Goal: Transaction & Acquisition: Purchase product/service

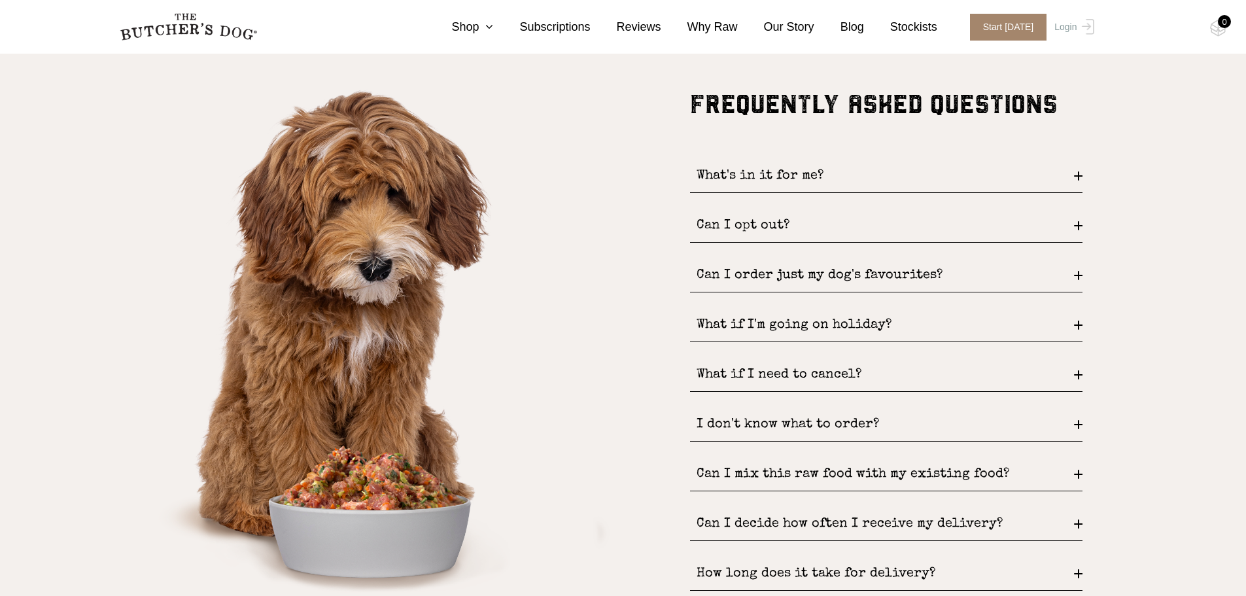
scroll to position [1766, 0]
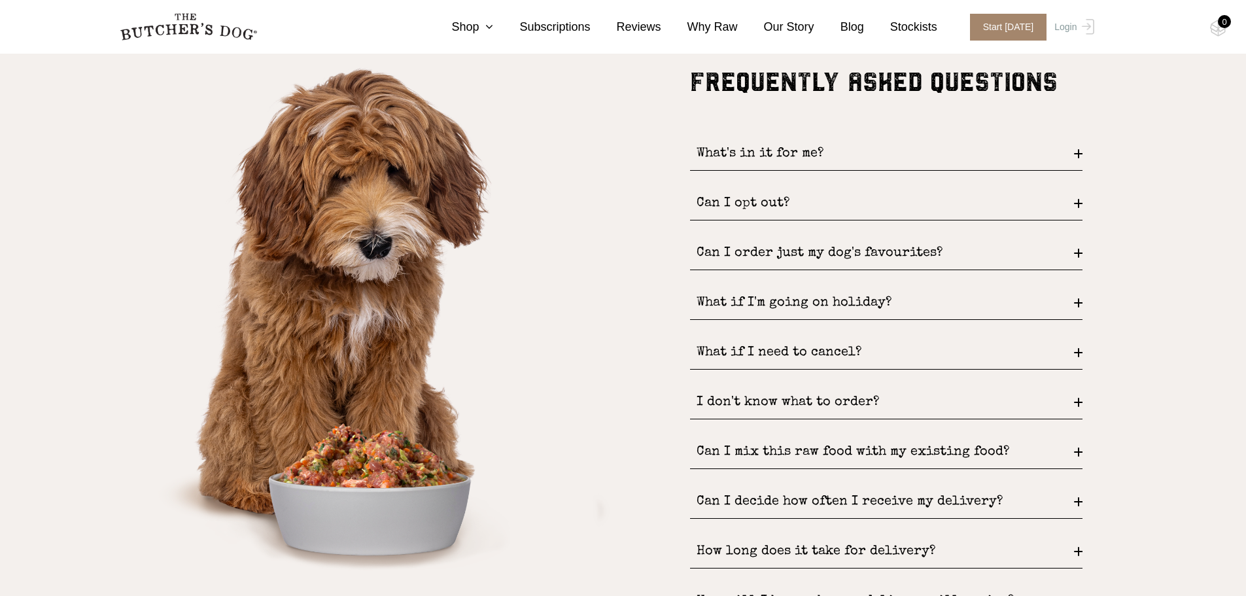
click at [1081, 251] on div "Can I order just my dog's favourites?" at bounding box center [886, 253] width 393 height 33
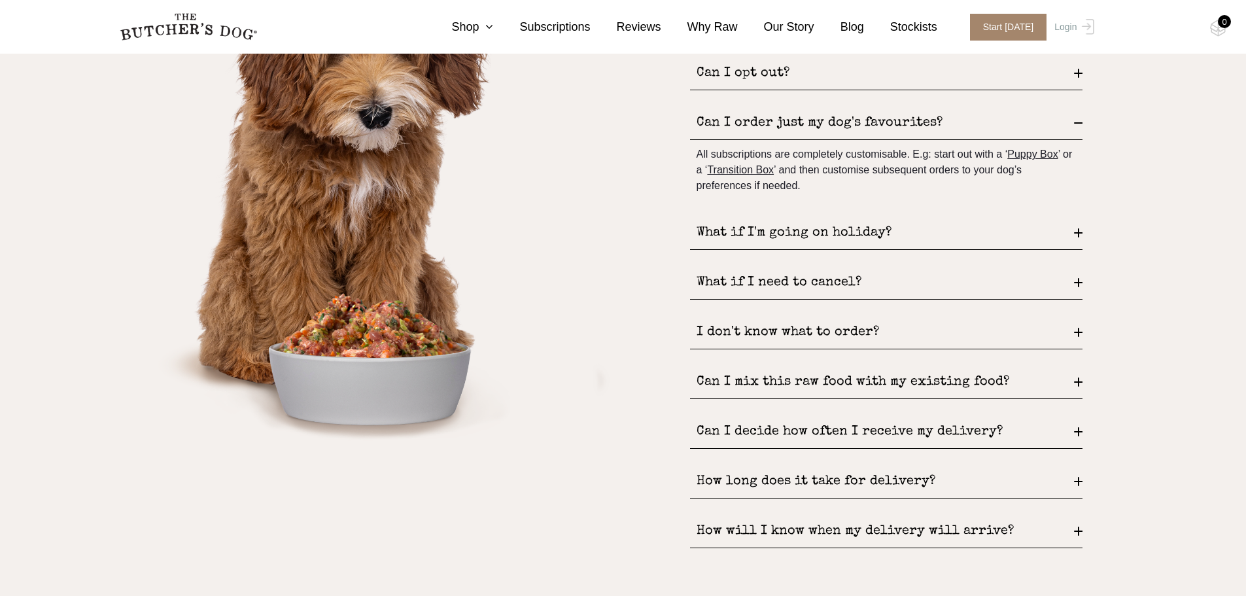
scroll to position [1897, 0]
click at [1085, 281] on div "FREQUENTLY ASKED QUESTIONS What's in it for me? FREE DELIVERY and never pay ful…" at bounding box center [623, 250] width 1047 height 628
click at [1082, 279] on div "What if I need to cancel?" at bounding box center [886, 282] width 393 height 33
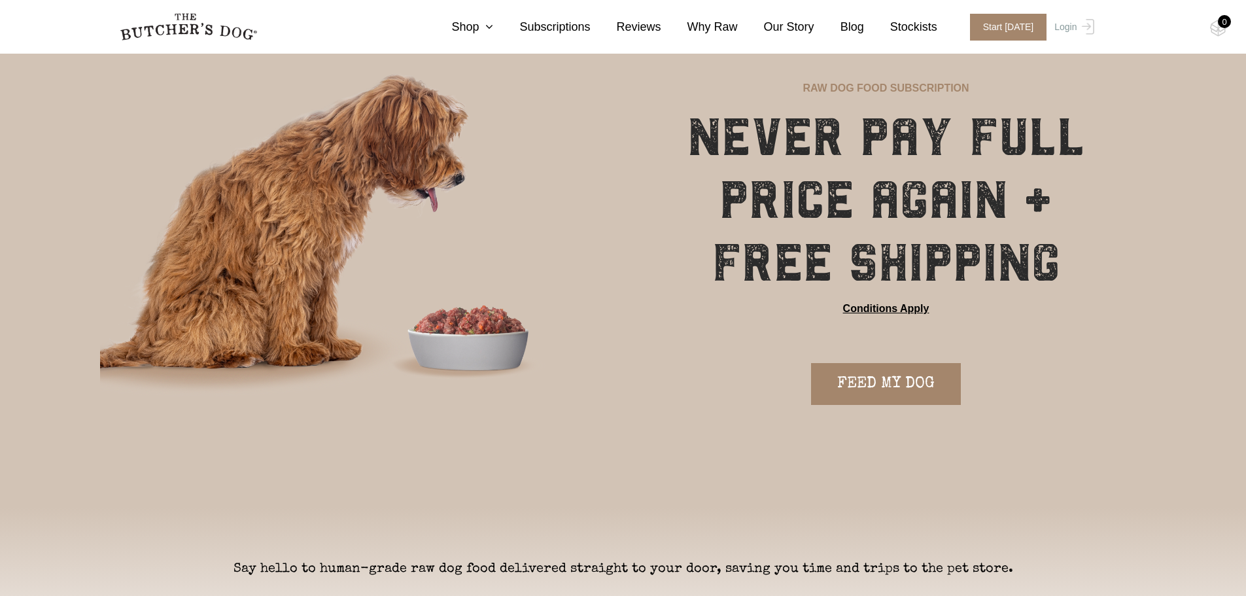
scroll to position [0, 0]
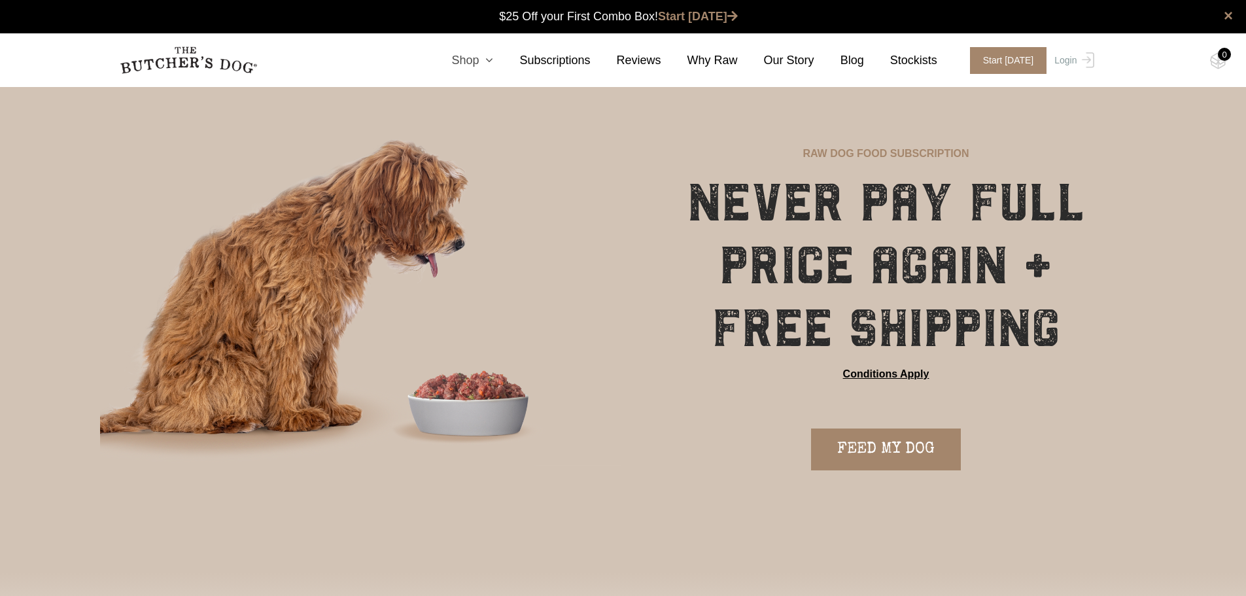
click at [491, 56] on link "Shop" at bounding box center [459, 61] width 68 height 18
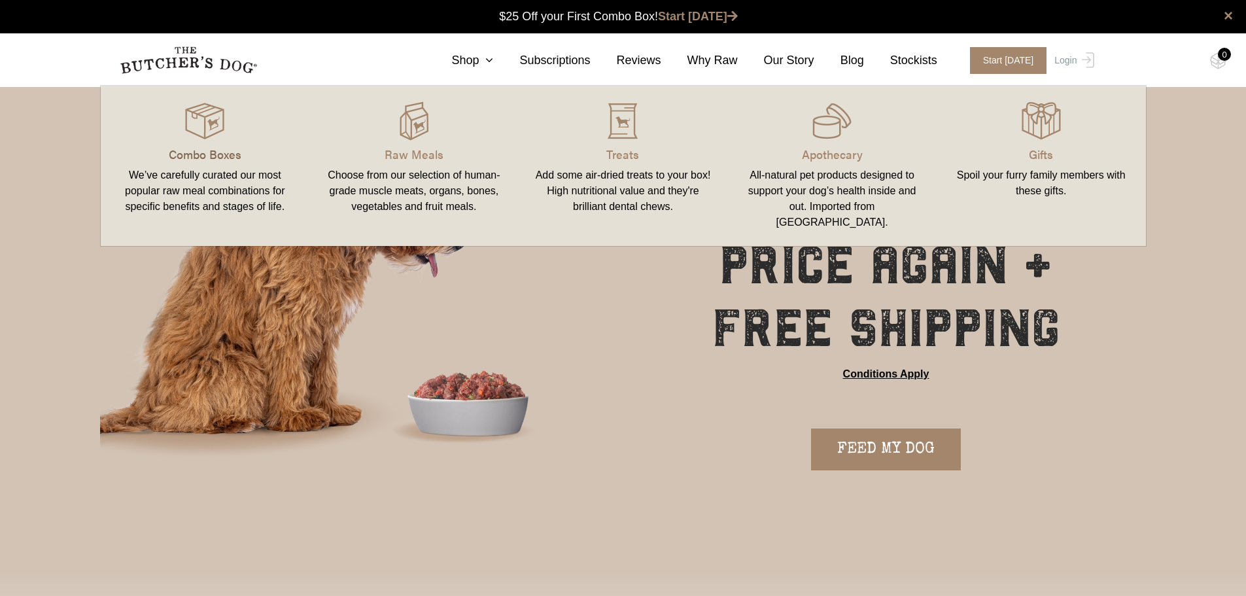
click at [226, 145] on p "Combo Boxes" at bounding box center [205, 154] width 178 height 18
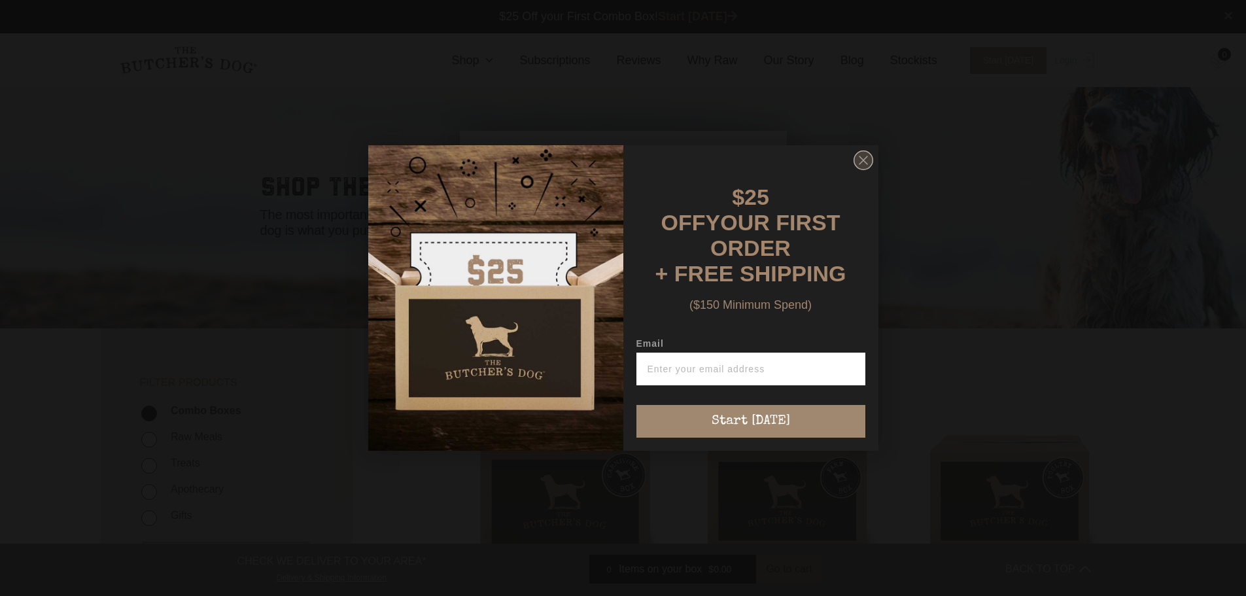
click at [857, 164] on circle "Close dialog" at bounding box center [863, 160] width 19 height 19
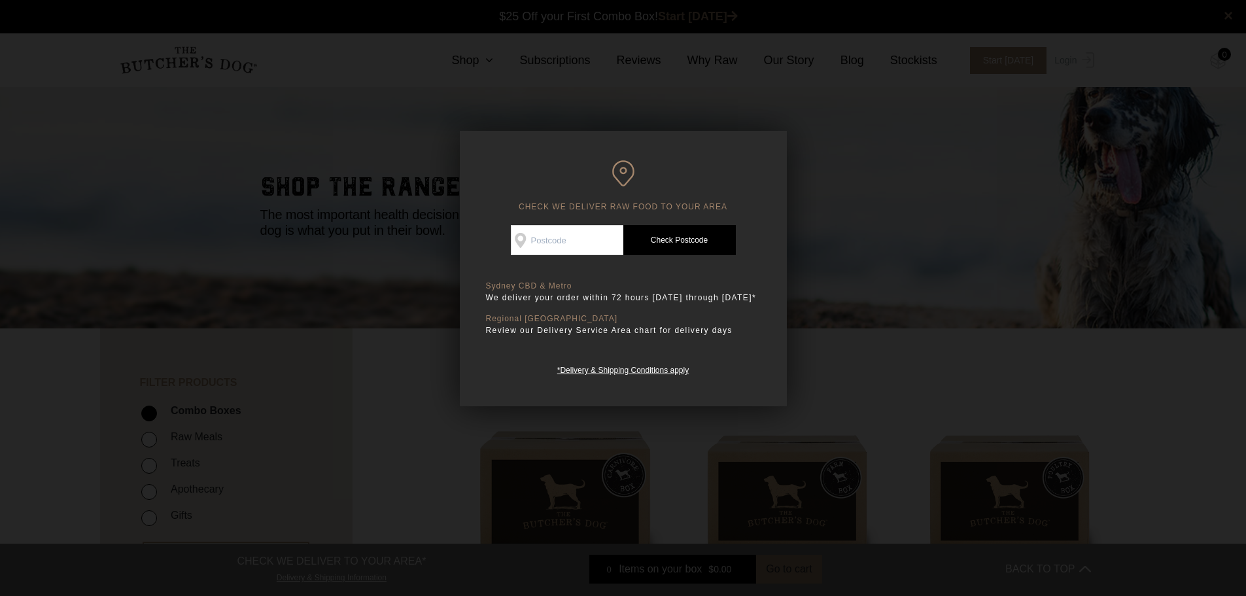
click at [588, 241] on input "Check Availability At" at bounding box center [567, 240] width 113 height 30
type input "6050"
click at [702, 236] on link "Check Postcode" at bounding box center [679, 240] width 113 height 30
